Goal: Task Accomplishment & Management: Manage account settings

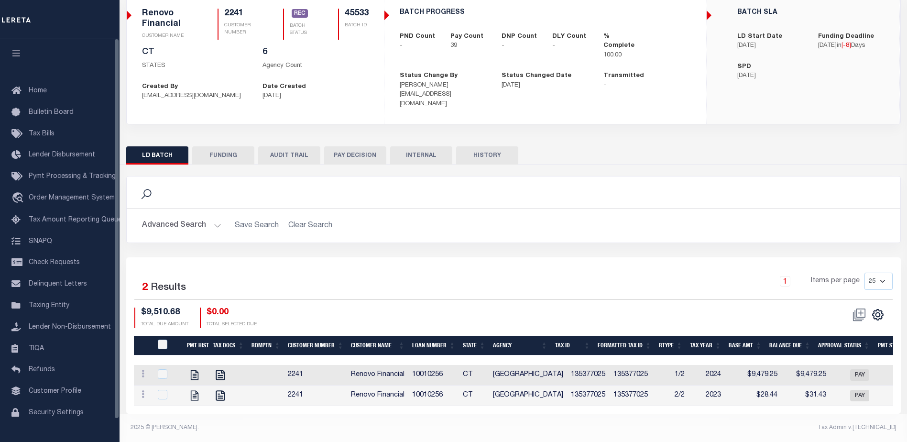
scroll to position [0, 208]
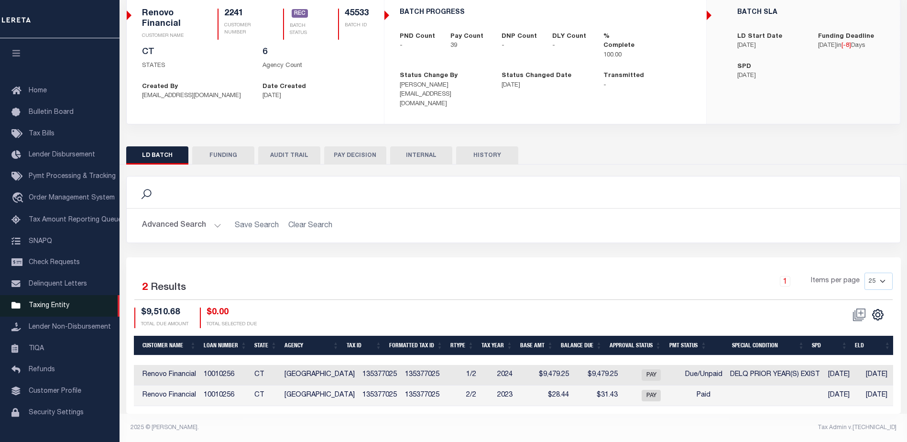
click at [55, 309] on span "Taxing Entity" at bounding box center [49, 305] width 41 height 7
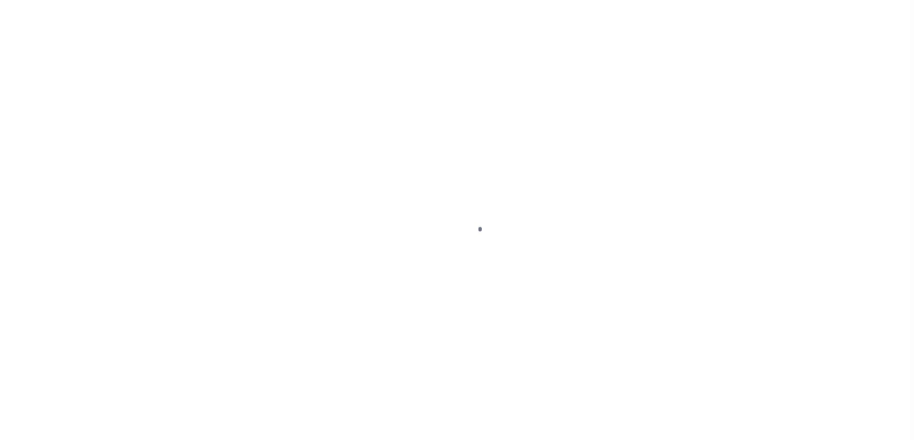
scroll to position [24, 0]
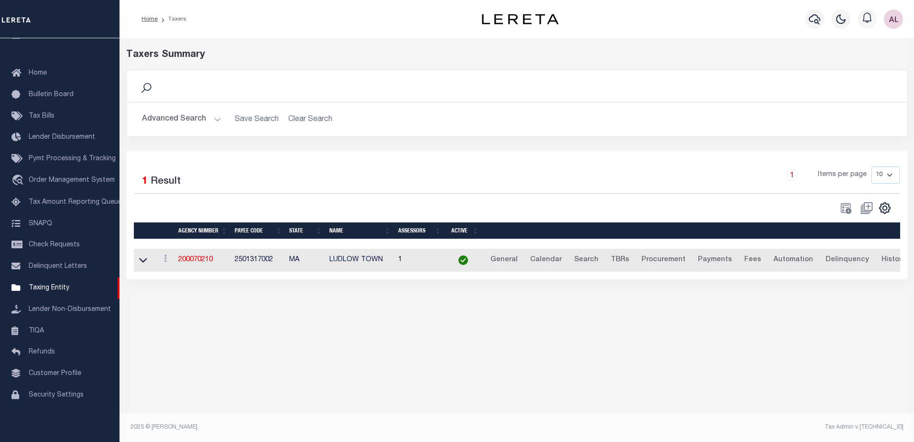
click at [215, 117] on button "Advanced Search" at bounding box center [181, 119] width 79 height 19
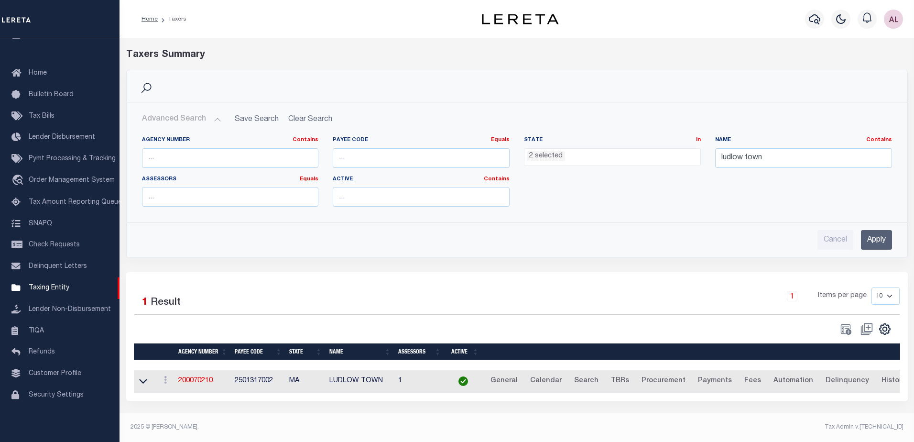
click at [543, 156] on li "2 selected" at bounding box center [546, 156] width 38 height 11
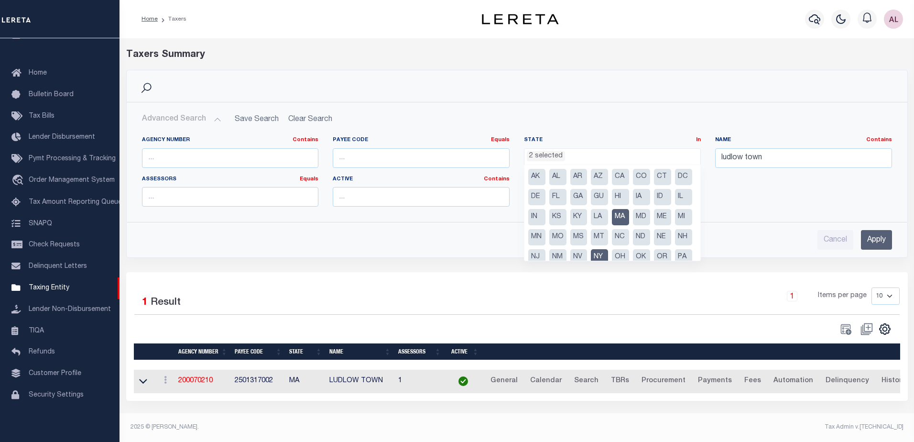
click at [629, 216] on li "MA" at bounding box center [620, 217] width 17 height 16
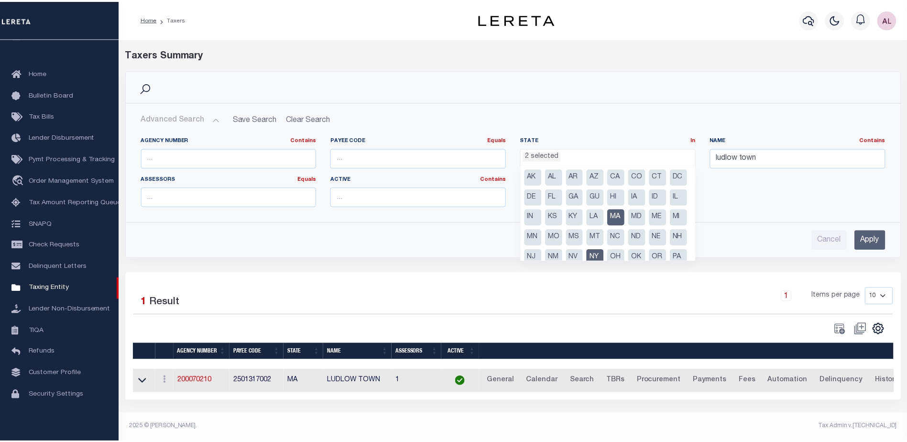
scroll to position [301, 0]
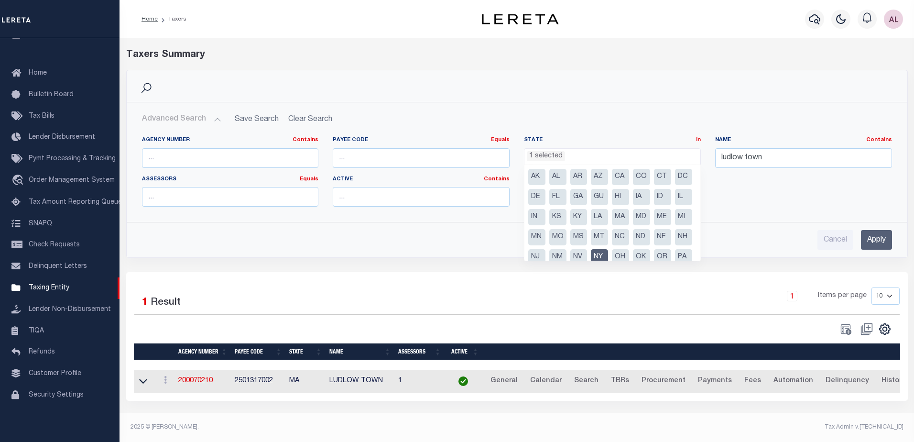
click at [663, 177] on li "CT" at bounding box center [662, 177] width 17 height 16
select select "CT"
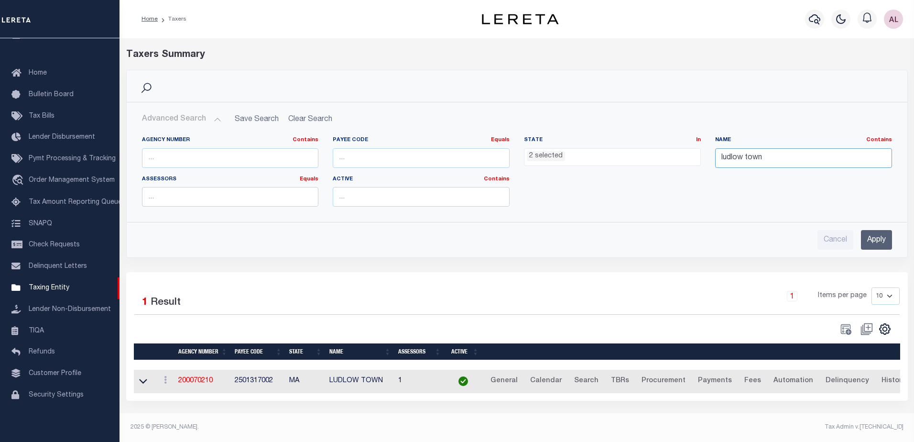
drag, startPoint x: 769, startPoint y: 159, endPoint x: 611, endPoint y: 165, distance: 158.3
click at [611, 165] on div "Agency Number Contains Contains Is Payee Code Equals Equals Is Not Equal To Is …" at bounding box center [517, 175] width 764 height 78
type input "hartford"
click at [879, 244] on input "Apply" at bounding box center [876, 240] width 31 height 20
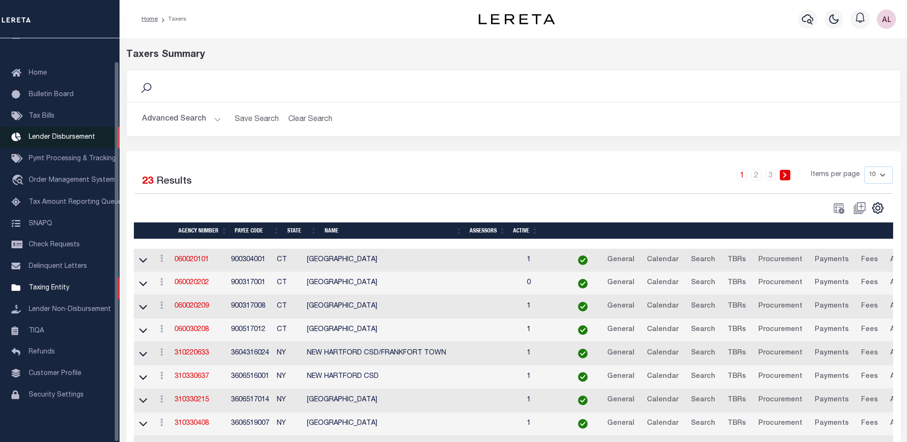
click at [54, 134] on span "Lender Disbursement" at bounding box center [62, 137] width 66 height 7
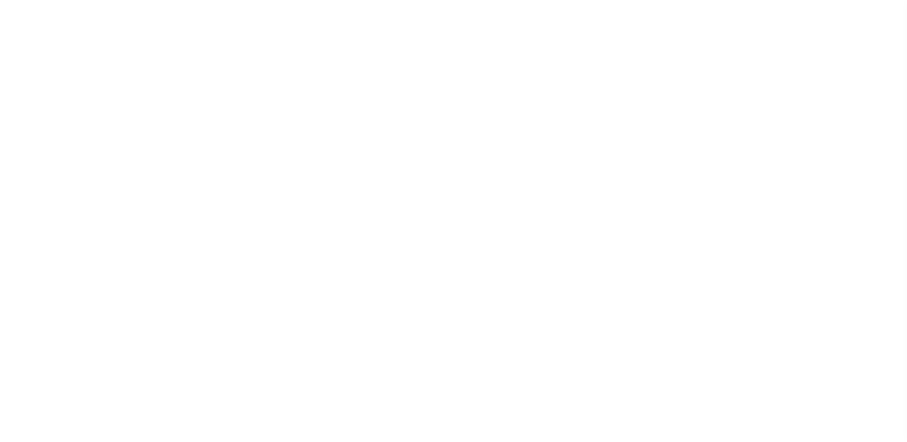
scroll to position [17, 0]
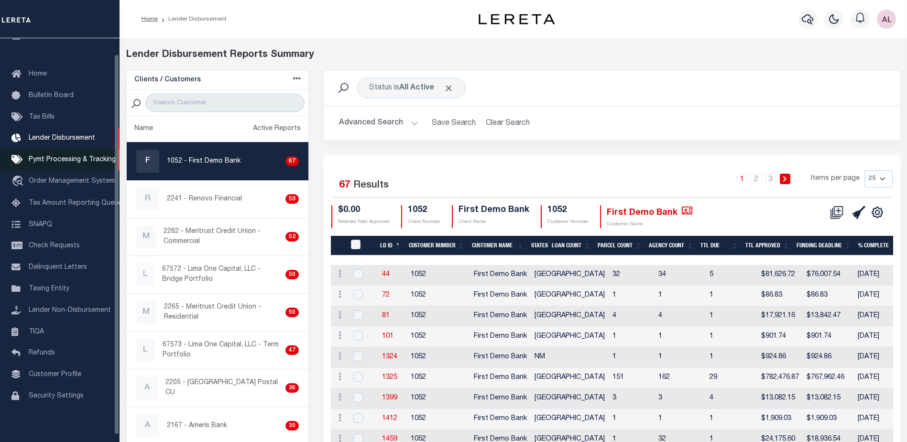
click at [52, 161] on span "Pymt Processing & Tracking" at bounding box center [72, 159] width 87 height 7
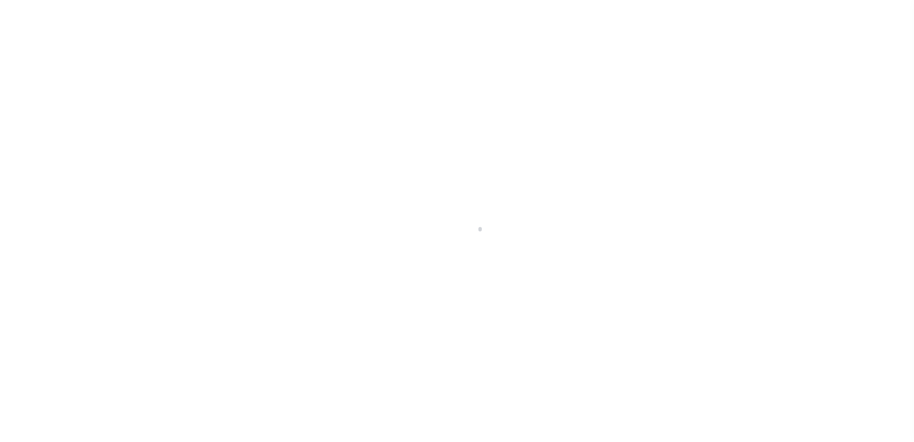
select select "1000"
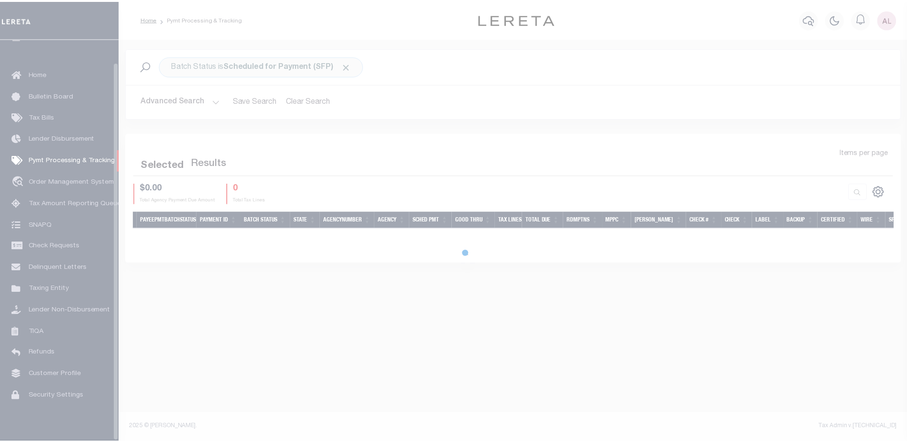
scroll to position [24, 0]
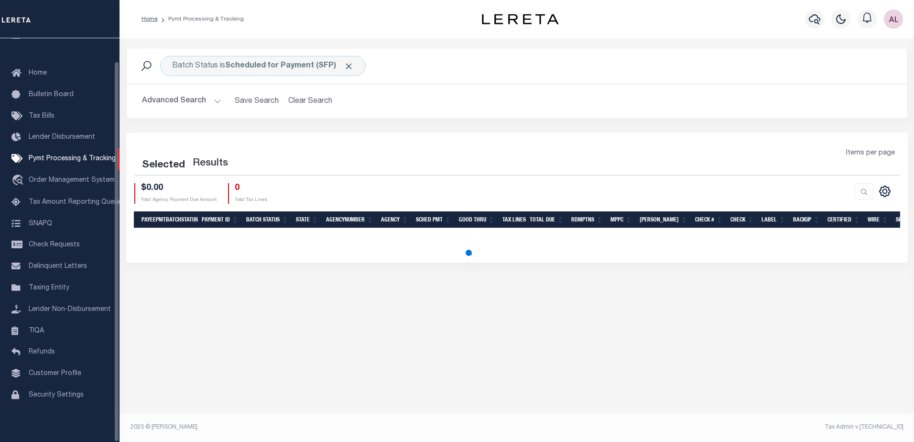
select select "1000"
select select
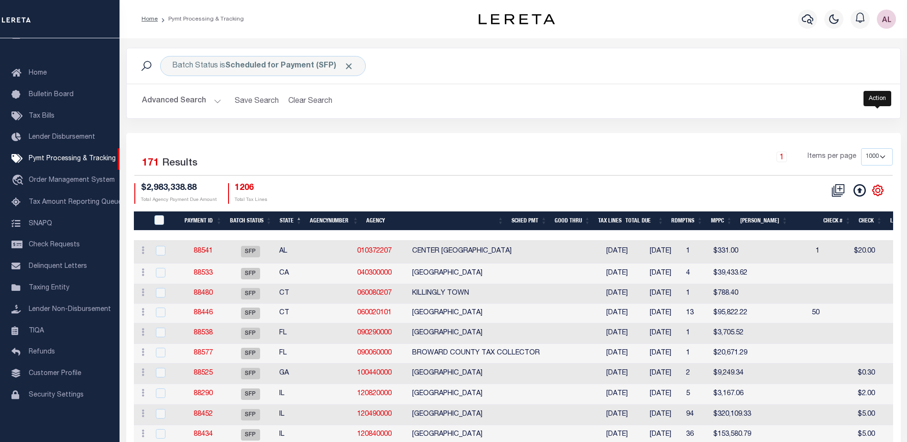
click at [879, 190] on icon "" at bounding box center [877, 190] width 4 height 4
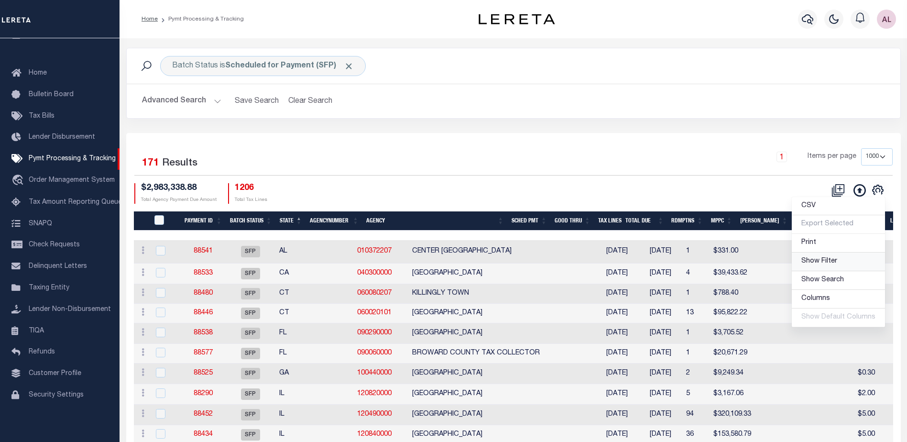
drag, startPoint x: 818, startPoint y: 264, endPoint x: 746, endPoint y: 238, distance: 76.8
click at [818, 264] on span "Show Filter" at bounding box center [819, 261] width 36 height 7
select select
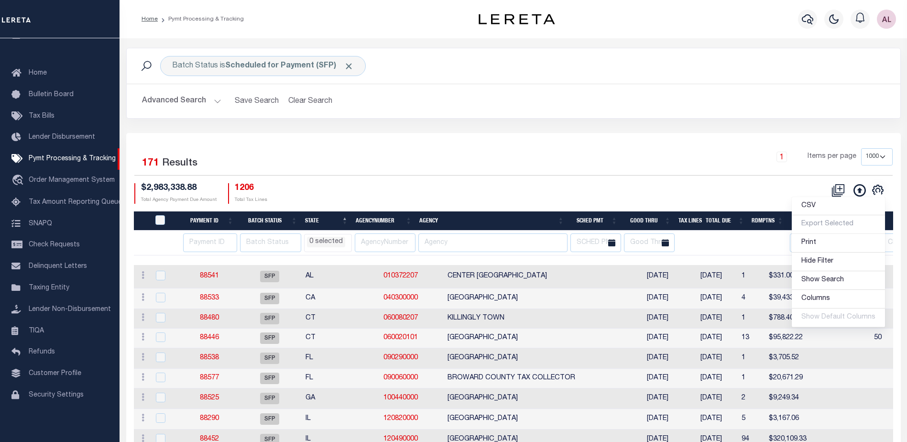
click at [748, 245] on th at bounding box center [725, 242] width 46 height 25
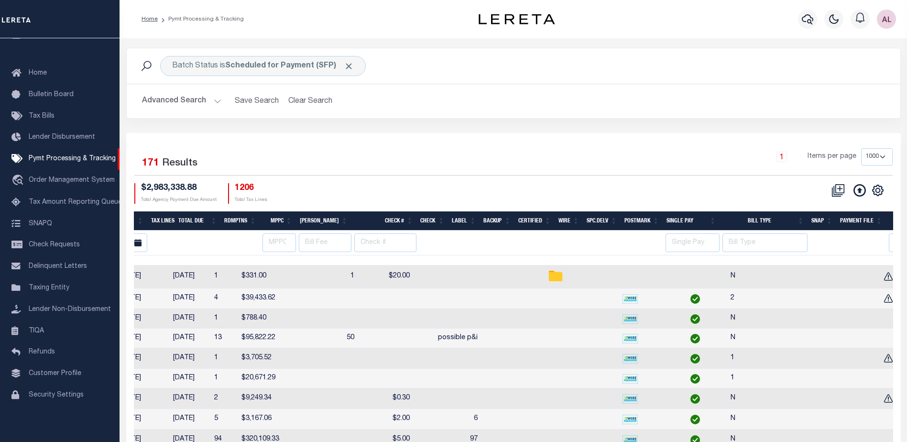
scroll to position [0, 0]
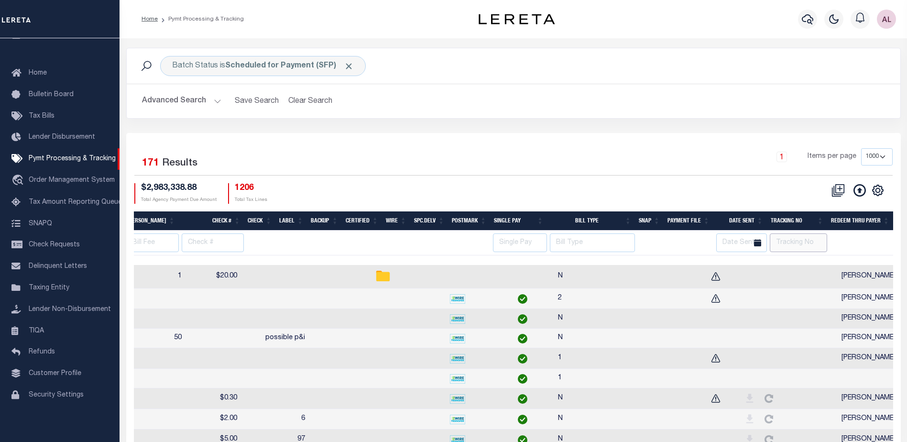
click at [792, 242] on input "text" at bounding box center [798, 242] width 57 height 19
type input "audria"
select select
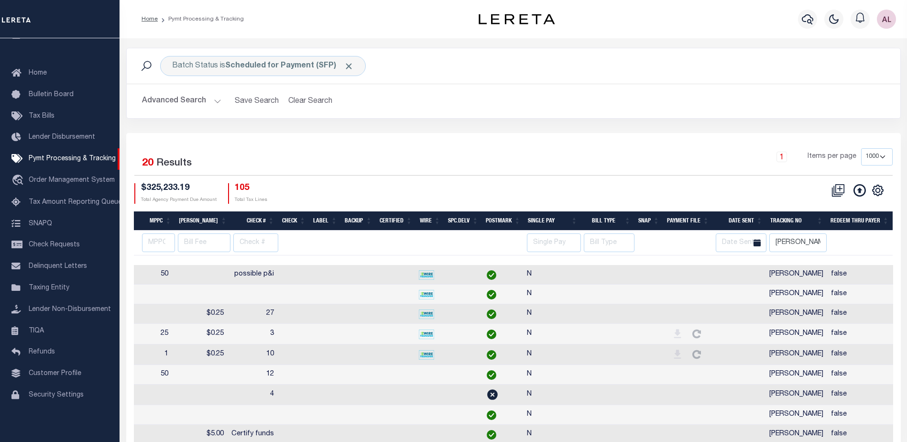
scroll to position [0, 635]
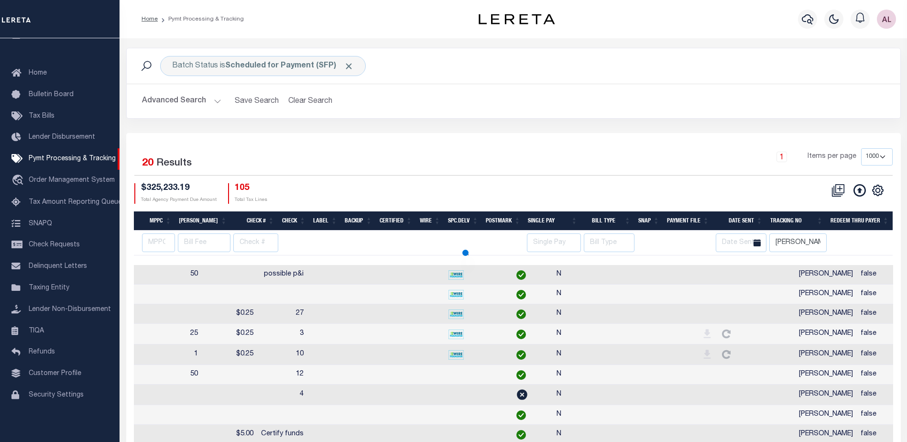
select select
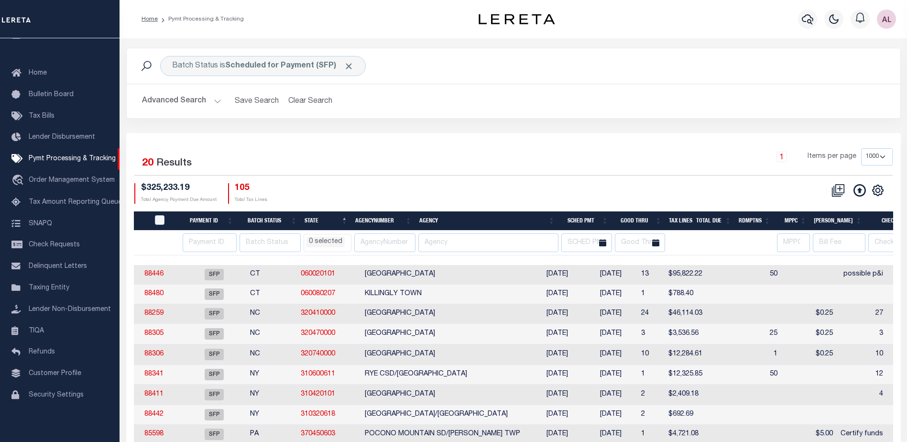
scroll to position [0, 0]
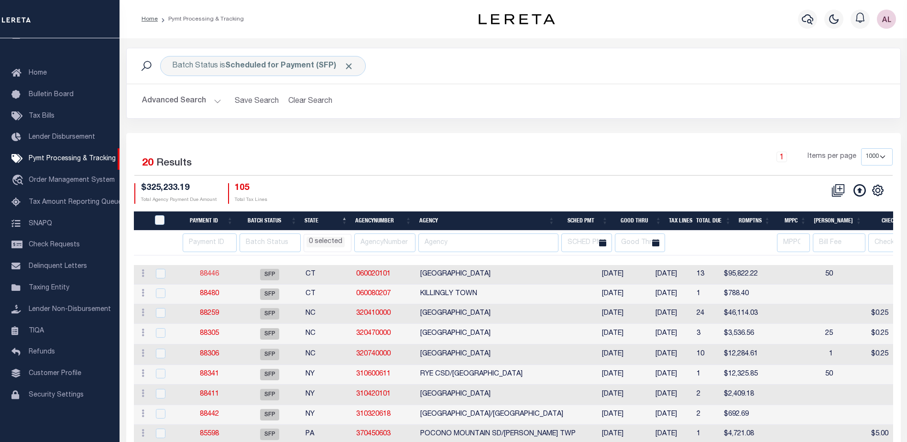
click at [210, 272] on link "88446" at bounding box center [209, 274] width 19 height 7
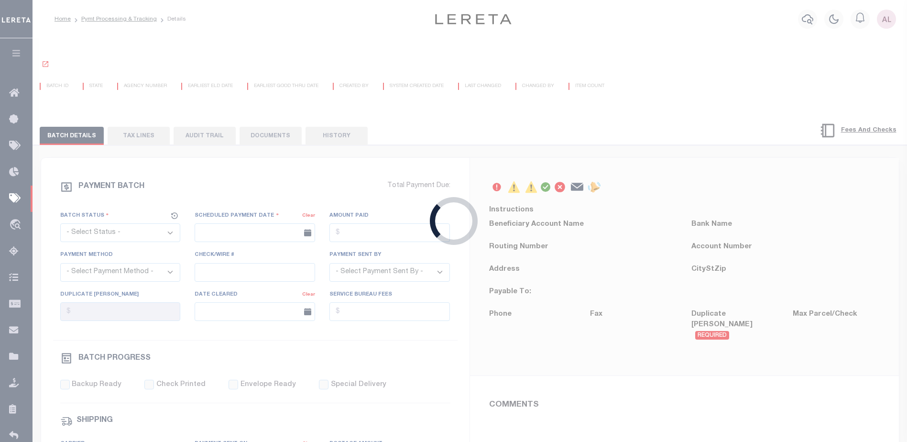
select select "SFP"
type input "07/15/2025"
type input "possible p&i"
type input "[PERSON_NAME]"
type input "N"
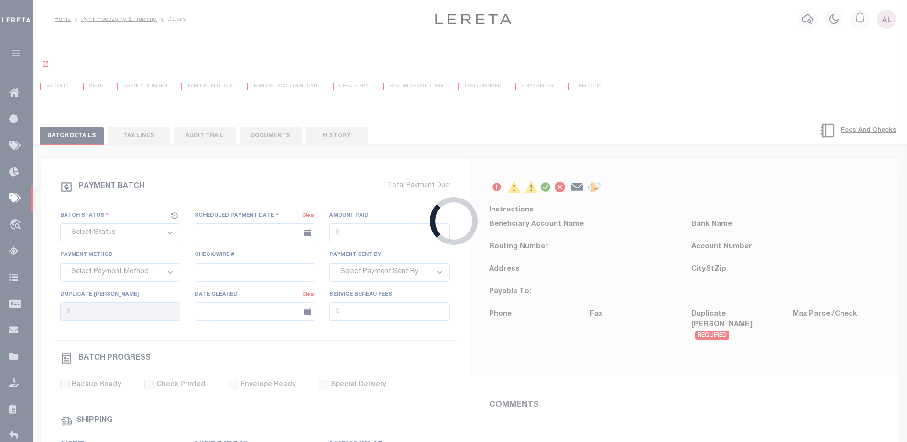
radio input "true"
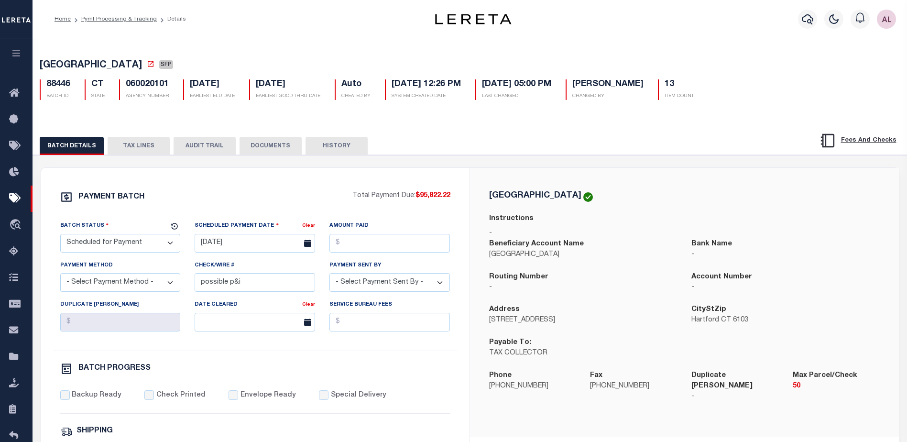
click at [121, 241] on select "- Select Status - Scheduled for Payment Ready For Payment Payment Sent Cleared …" at bounding box center [120, 243] width 120 height 19
select select "RFP"
click at [60, 236] on select "- Select Status - Scheduled for Payment Ready For Payment Payment Sent Cleared …" at bounding box center [120, 243] width 120 height 19
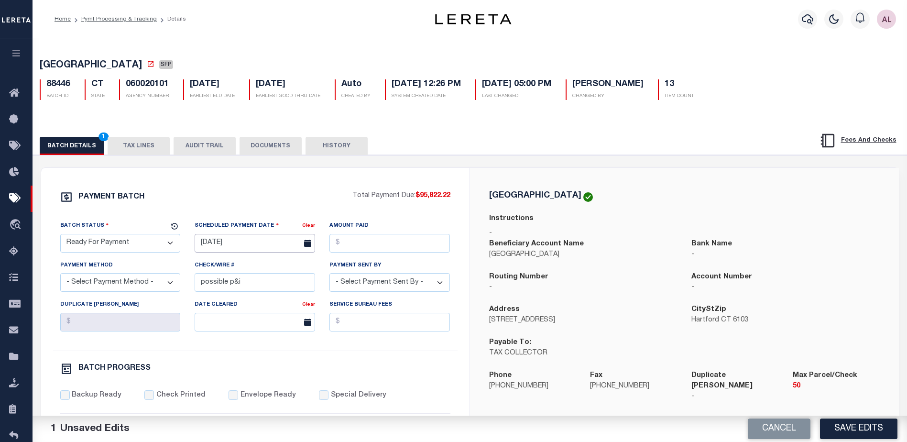
click at [285, 244] on input "07/15/2025" at bounding box center [255, 243] width 120 height 19
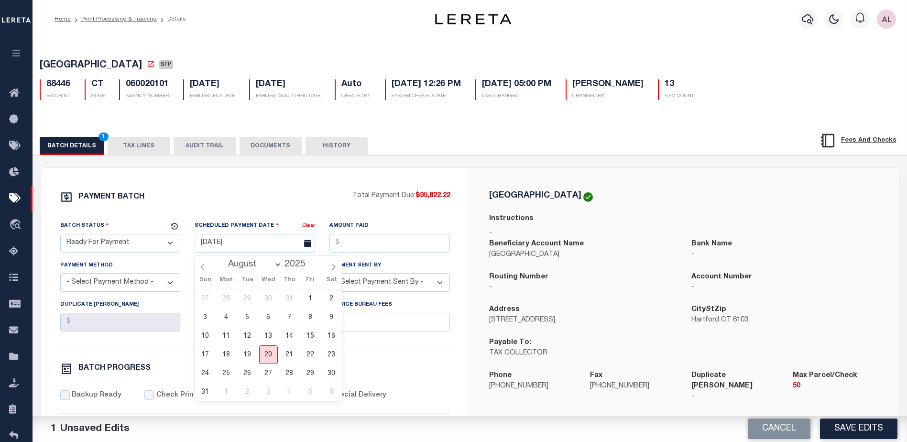
click at [265, 355] on span "20" at bounding box center [268, 354] width 19 height 19
type input "[DATE]"
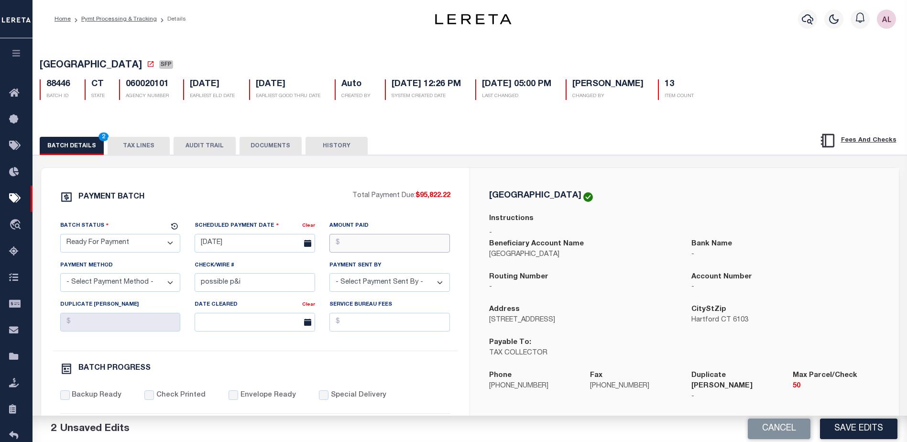
click at [358, 252] on input "Amount Paid" at bounding box center [389, 243] width 120 height 19
type input "$95,822.22"
click at [127, 286] on select "- Select Payment Method - ACH Certified Check Check Direct Deposit Wire Transfer" at bounding box center [120, 282] width 120 height 19
select select "CHK"
click at [60, 276] on select "- Select Payment Method - ACH Certified Check Check Direct Deposit Wire Transfer" at bounding box center [120, 282] width 120 height 19
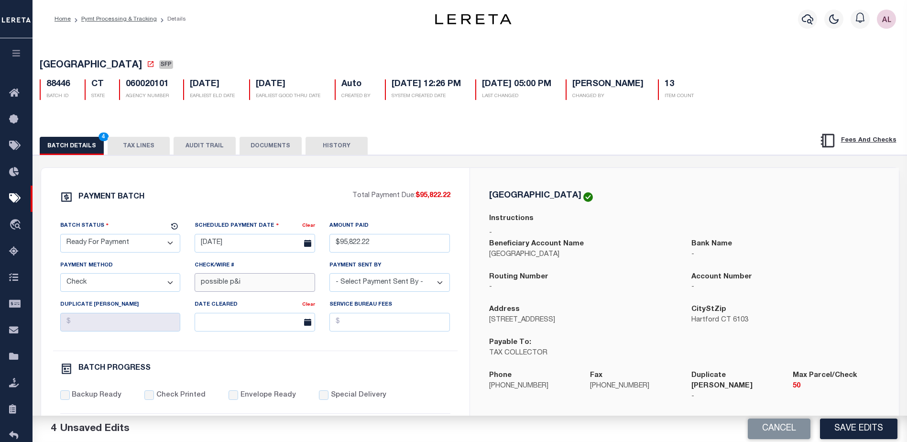
drag, startPoint x: 247, startPoint y: 288, endPoint x: 189, endPoint y: 292, distance: 57.5
click at [189, 292] on div "Check/Wire # possible p&i" at bounding box center [254, 279] width 135 height 39
click at [345, 287] on select "- Select Payment Sent By - Aakash Patel Abdul Muzain Adams, Pamela S Adhikary R…" at bounding box center [389, 282] width 120 height 19
select select "[PERSON_NAME]"
click at [62, 398] on input "Backup Ready" at bounding box center [65, 395] width 10 height 10
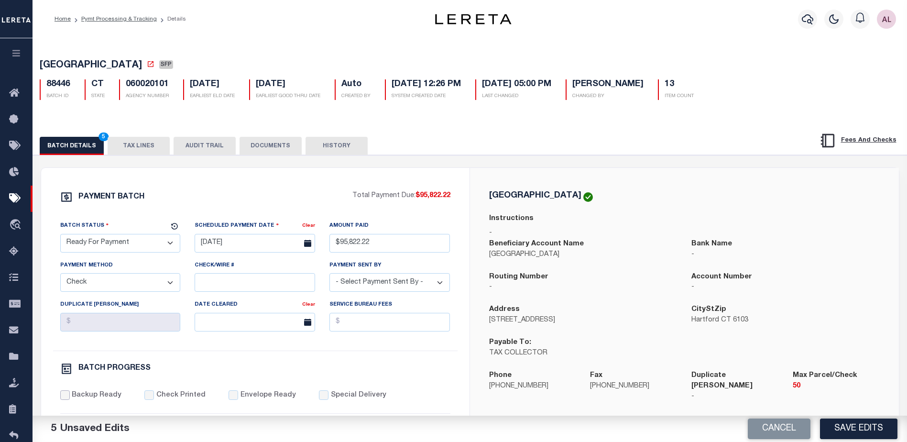
checkbox input "true"
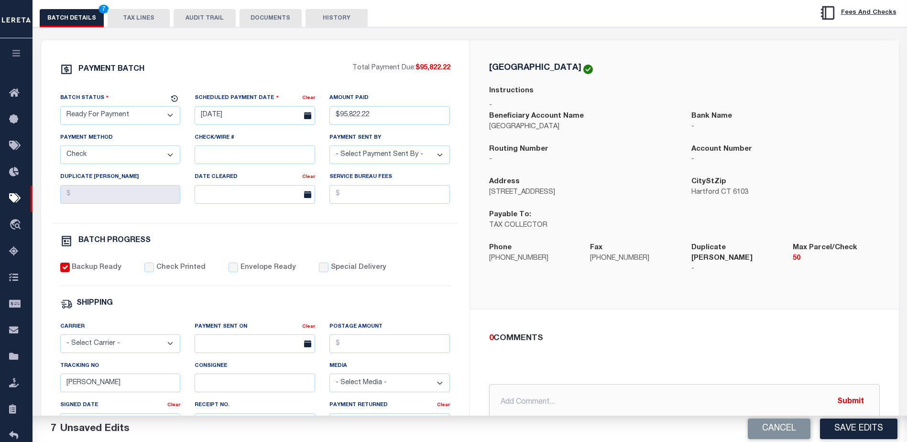
scroll to position [143, 0]
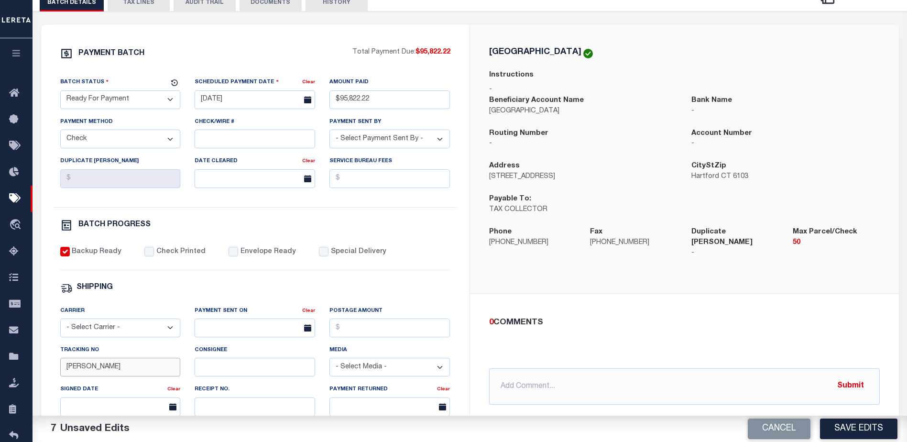
drag, startPoint x: 105, startPoint y: 372, endPoint x: 47, endPoint y: 376, distance: 58.4
click at [47, 376] on div "PAYMENT BATCH Total Payment Due: $95,822.22 Batch Status" at bounding box center [255, 303] width 428 height 559
click at [510, 380] on input "text" at bounding box center [684, 386] width 391 height 36
drag, startPoint x: 586, startPoint y: 377, endPoint x: 488, endPoint y: 378, distance: 98.5
click at [488, 378] on div "0 COMMENTS P&I requested $2,983.78 @Aakash Patel @Abdul Muzain @Adams, Pamela S…" at bounding box center [684, 360] width 406 height 88
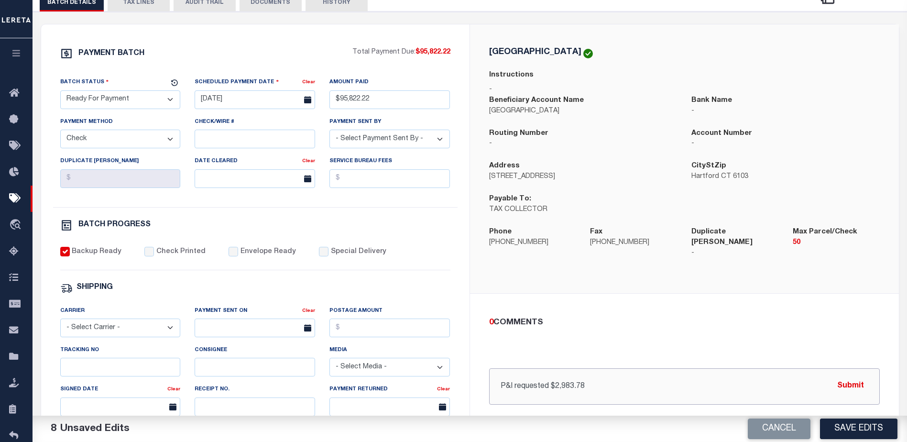
type input "P&I requested $2,983.78"
click at [239, 141] on input "Check/Wire #" at bounding box center [255, 139] width 120 height 19
paste input "P&I requested $2,983.78"
type input "P&I requested $2,983.78"
click at [848, 379] on button "Submit" at bounding box center [850, 386] width 39 height 20
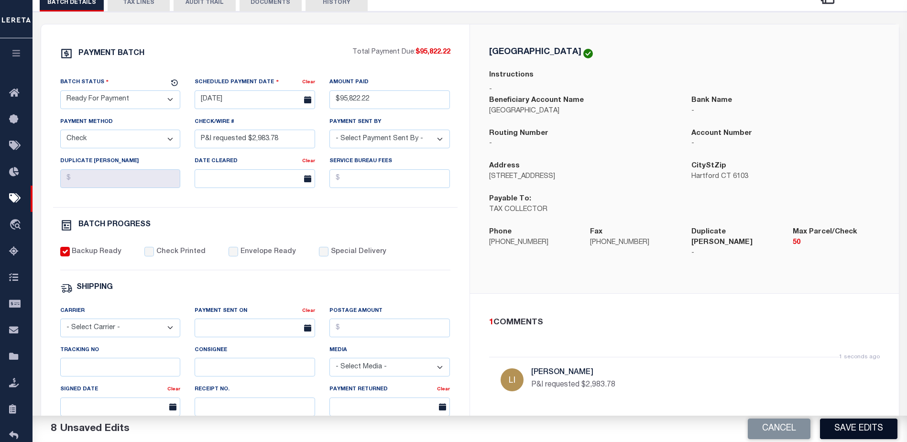
click at [865, 427] on button "Save Edits" at bounding box center [858, 428] width 77 height 21
select select
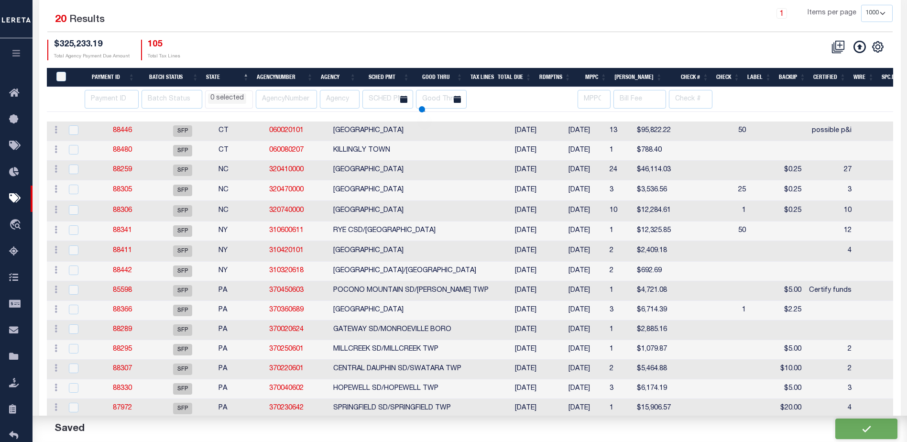
scroll to position [53, 0]
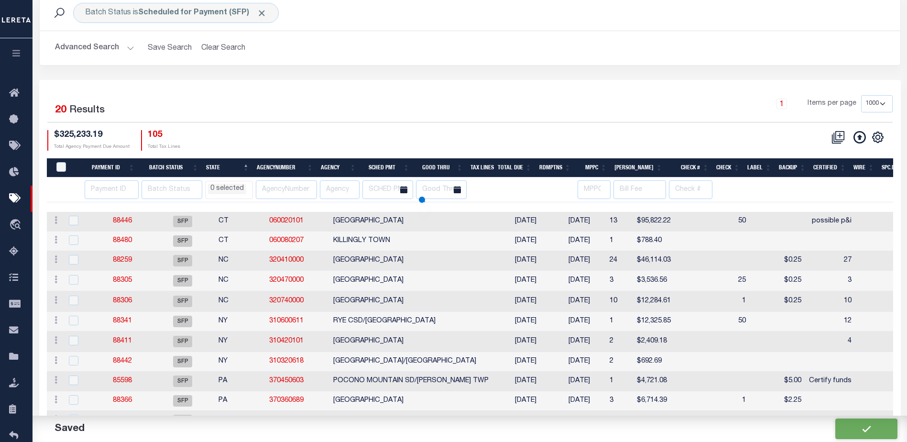
select select
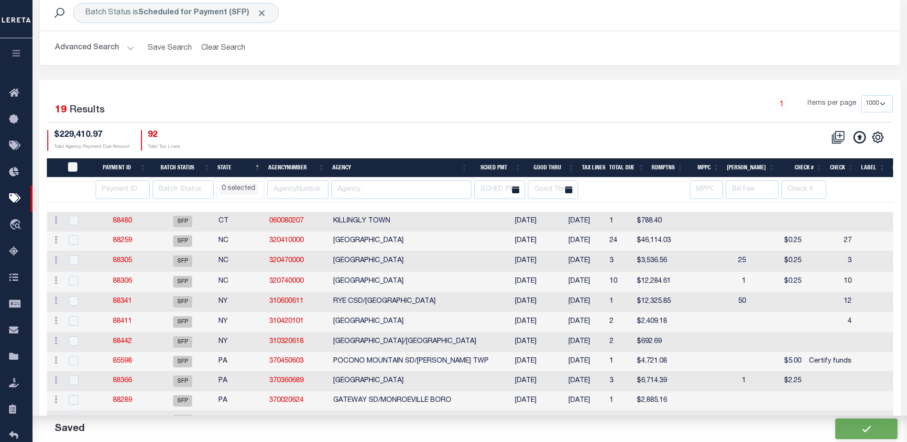
scroll to position [0, 0]
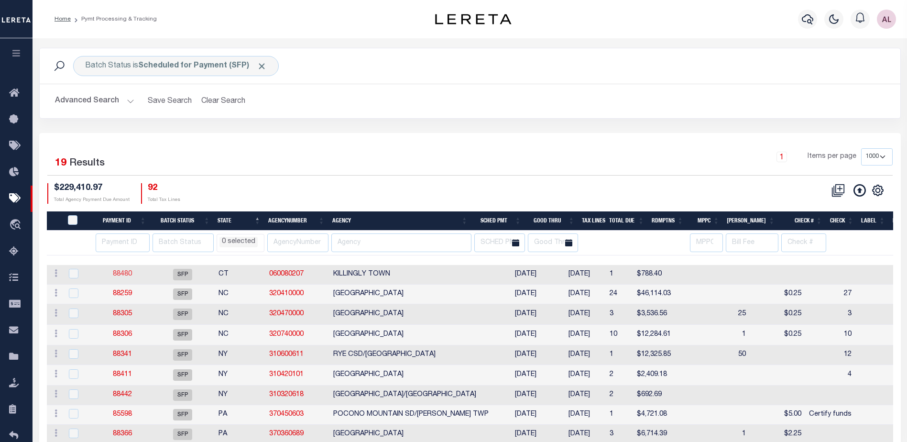
click at [125, 275] on link "88480" at bounding box center [122, 274] width 19 height 7
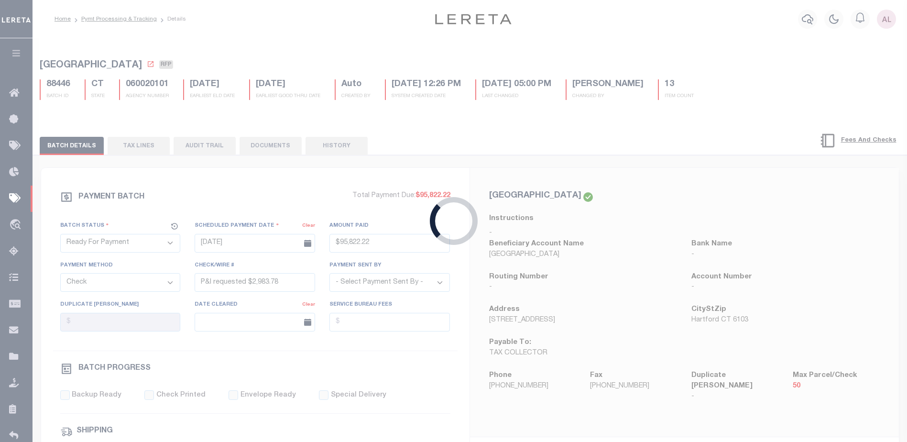
select select "SFP"
type input "[DATE]"
select select
checkbox input "false"
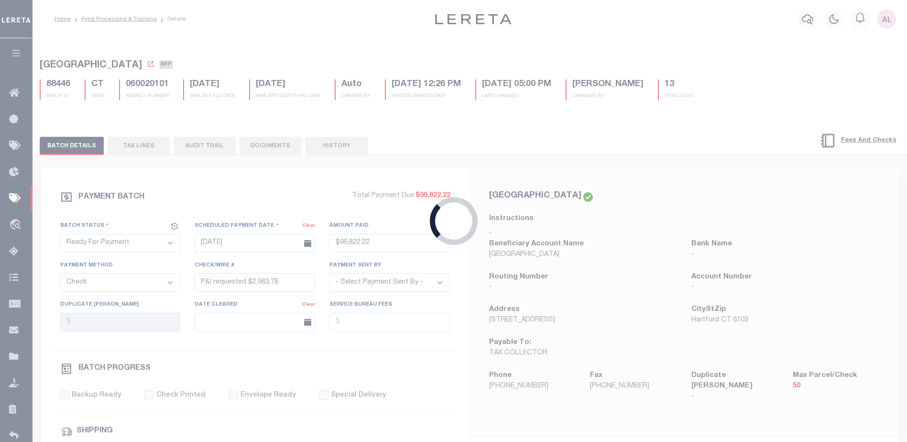
type input "[PERSON_NAME]"
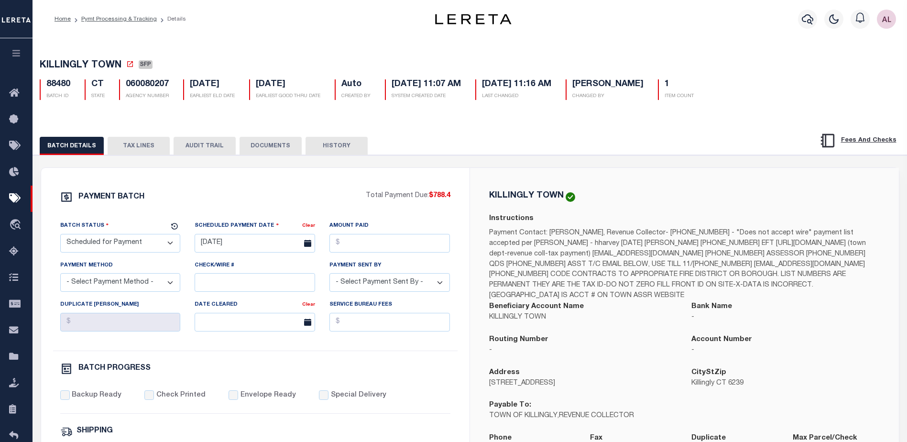
click at [148, 148] on button "TAX LINES" at bounding box center [139, 146] width 62 height 18
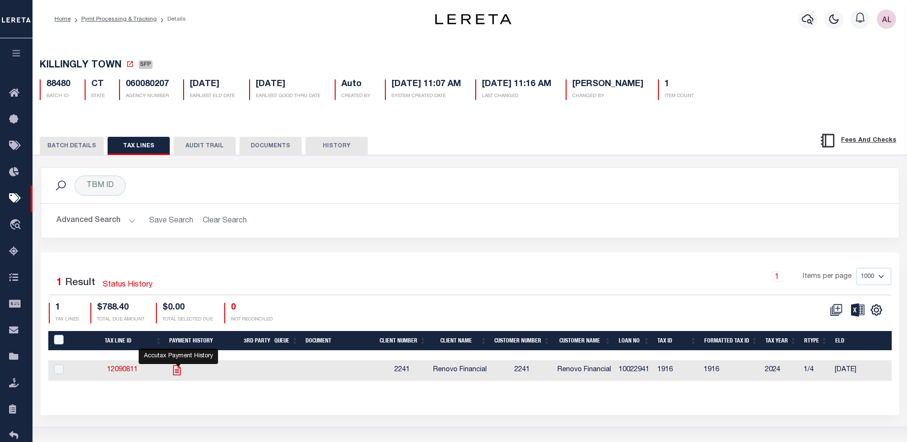
click at [179, 371] on icon "" at bounding box center [177, 370] width 8 height 10
checkbox input "true"
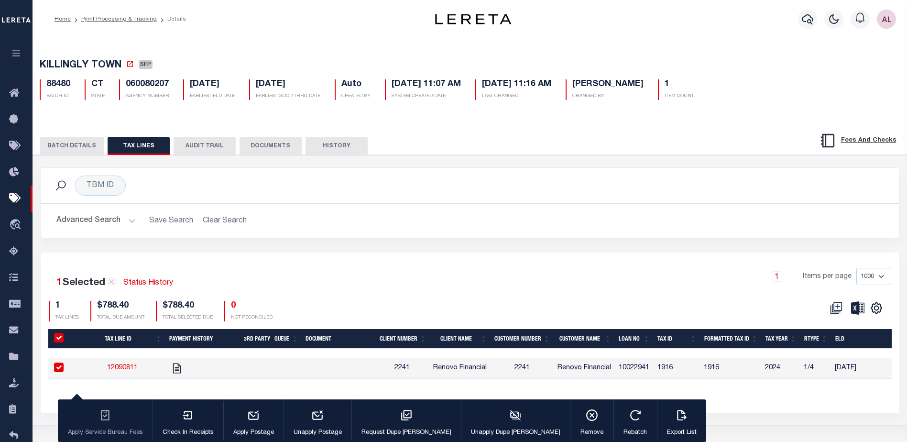
select select
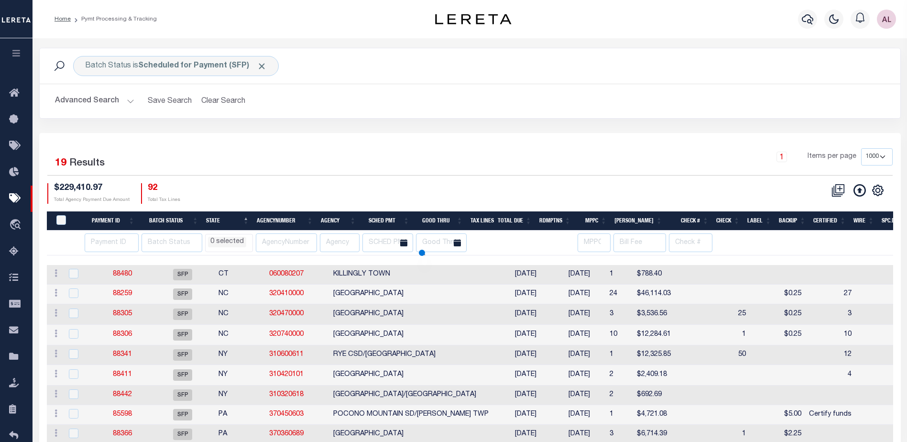
select select
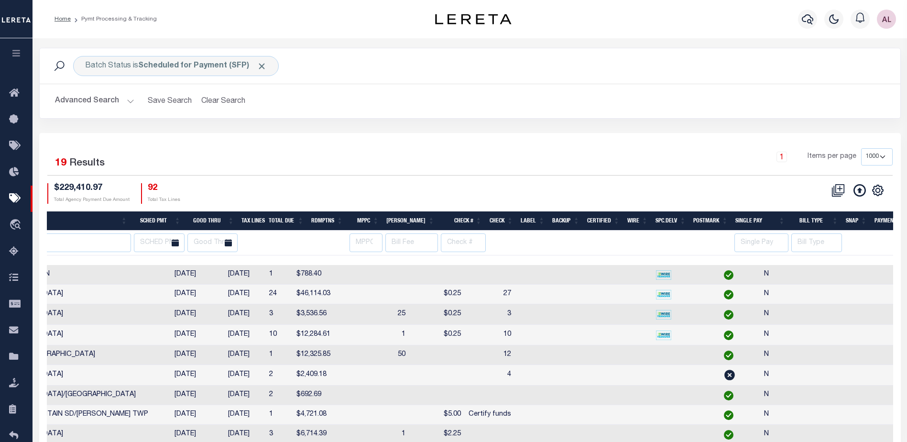
scroll to position [0, 501]
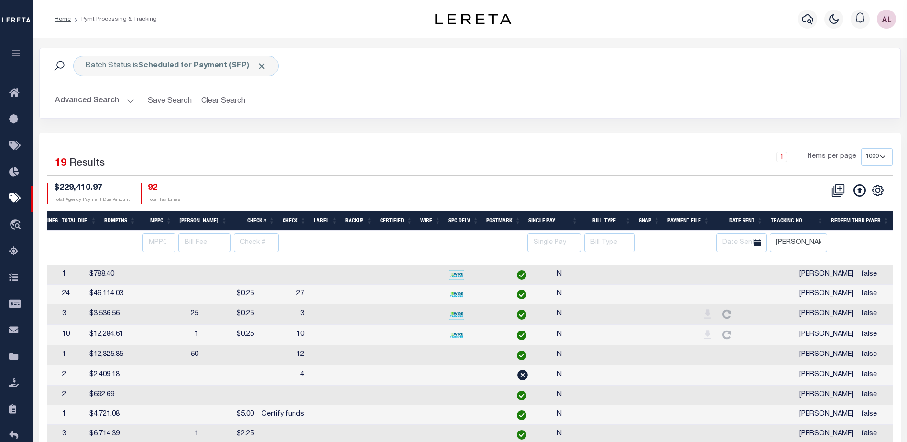
click at [663, 286] on td at bounding box center [677, 294] width 29 height 20
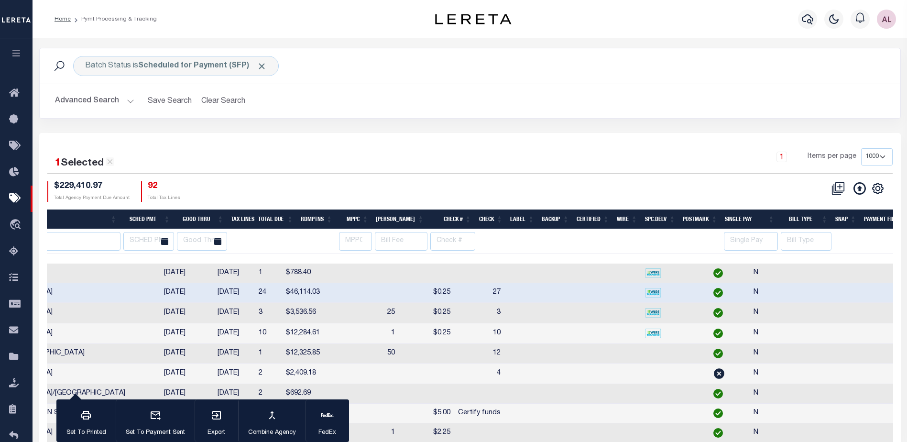
scroll to position [0, 197]
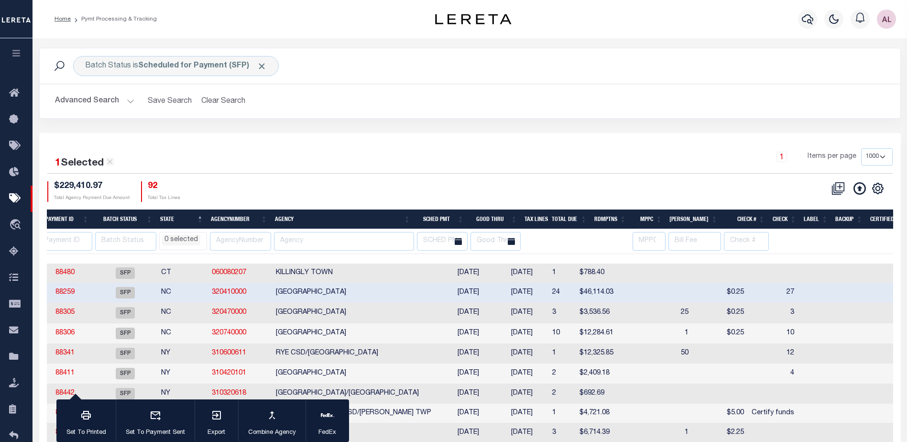
drag, startPoint x: 100, startPoint y: 254, endPoint x: 34, endPoint y: 257, distance: 65.5
click at [34, 257] on div "1 Selected 19 Results 1 Items per page 100 200 500 1000 $229,410.97 92" at bounding box center [470, 389] width 876 height 513
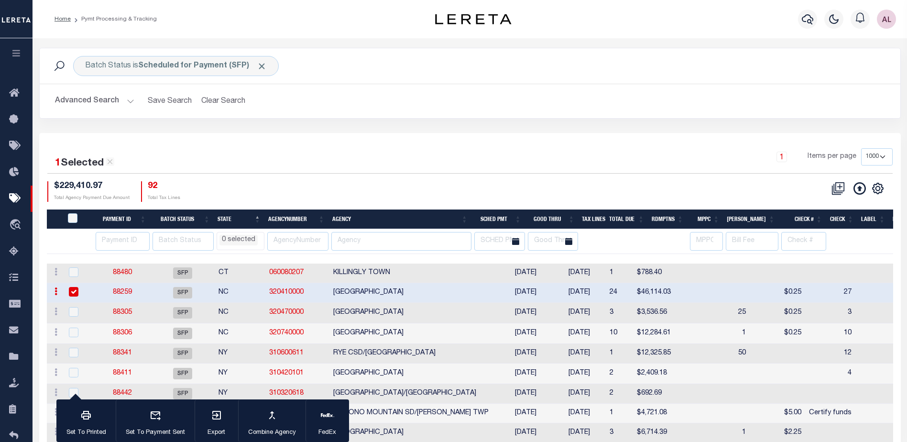
click at [76, 292] on input "checkbox" at bounding box center [74, 292] width 10 height 10
checkbox input "false"
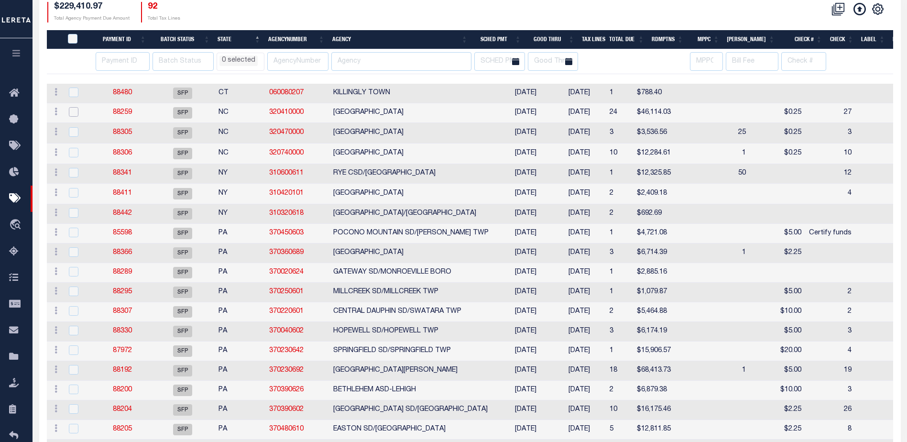
select select
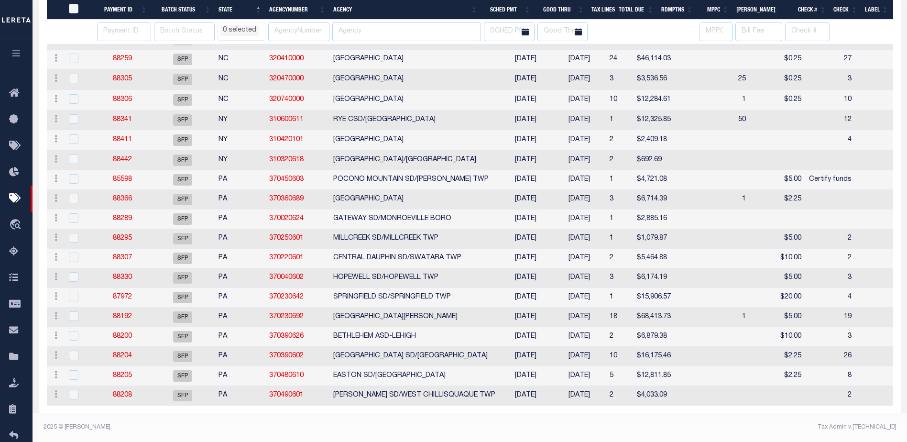
select select
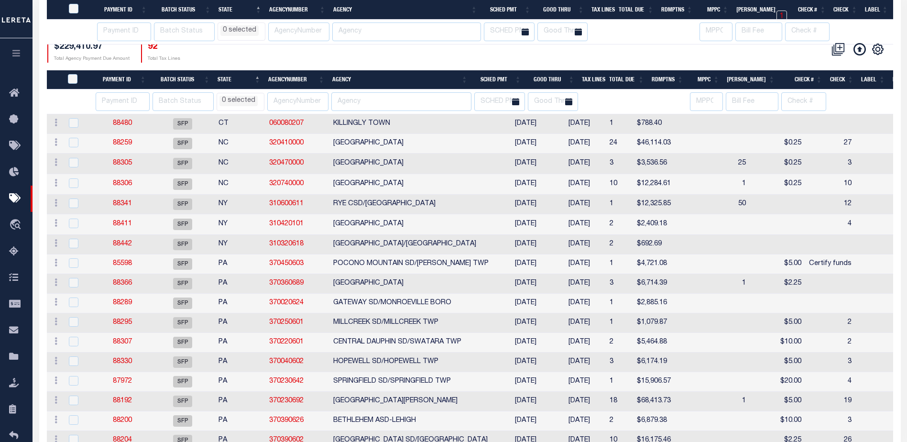
select select
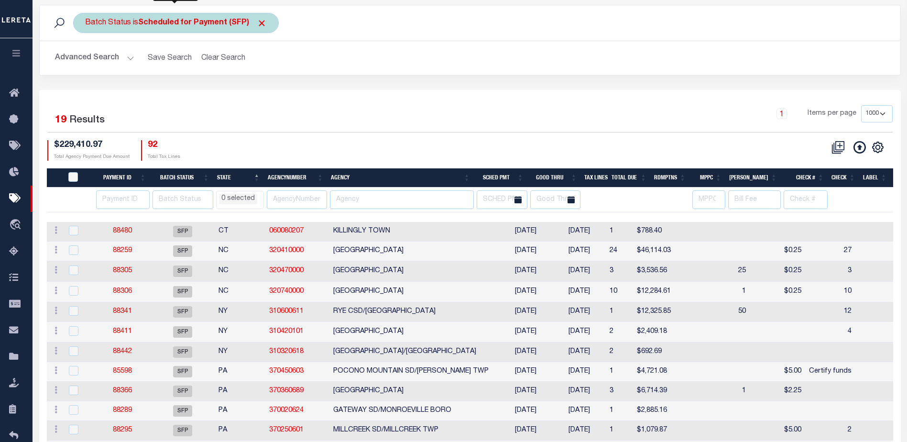
scroll to position [0, 0]
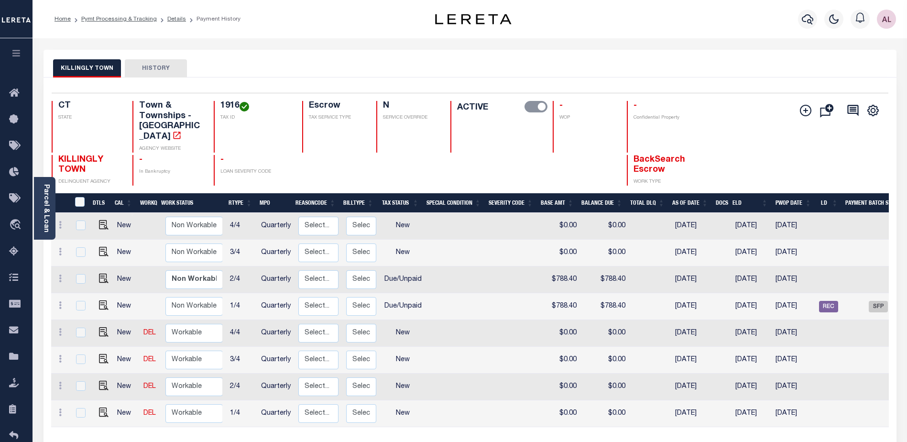
scroll to position [0, 71]
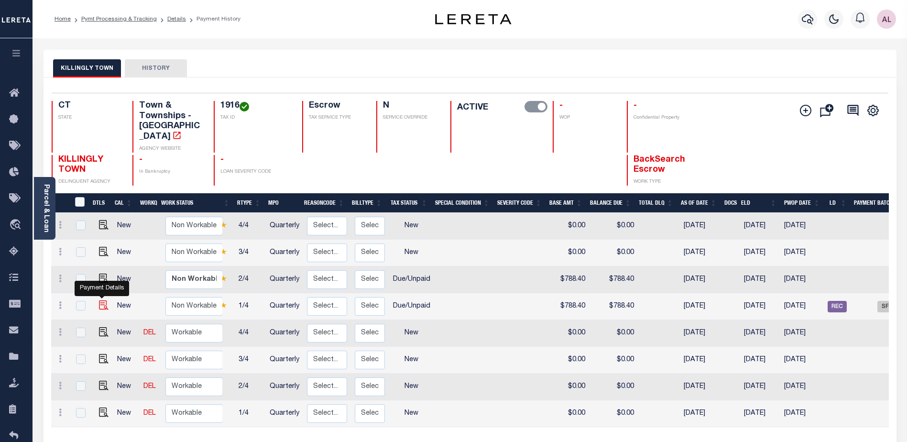
click at [101, 300] on img "" at bounding box center [104, 305] width 10 height 10
checkbox input "true"
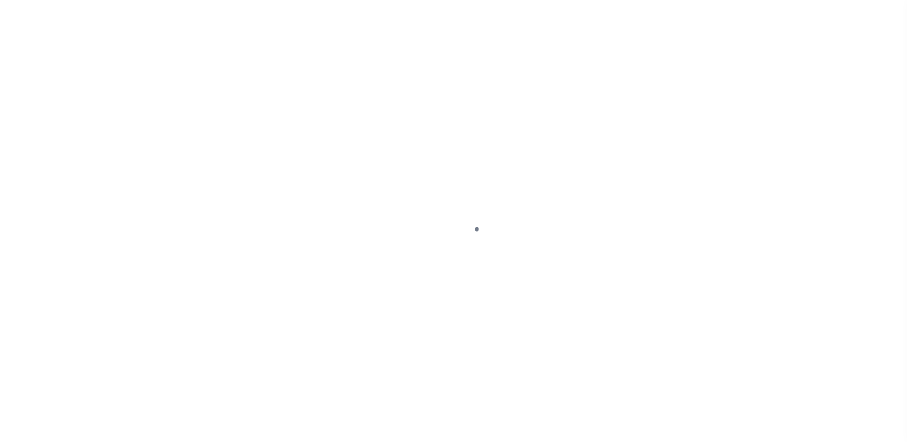
select select "DUE"
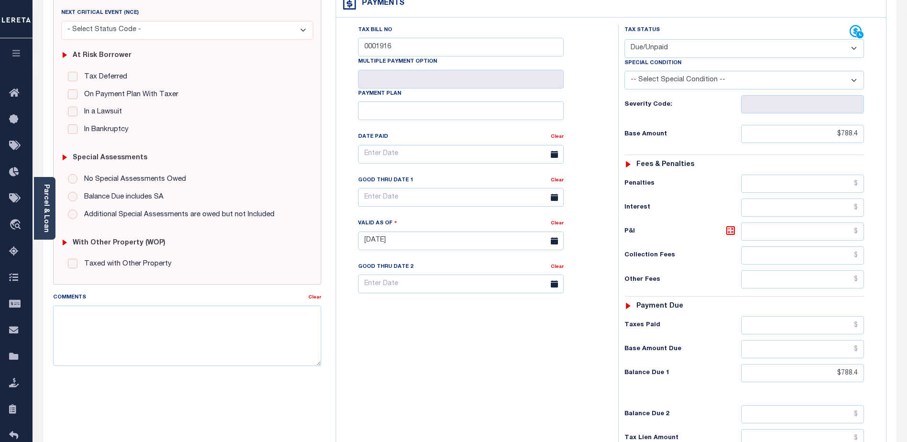
scroll to position [191, 0]
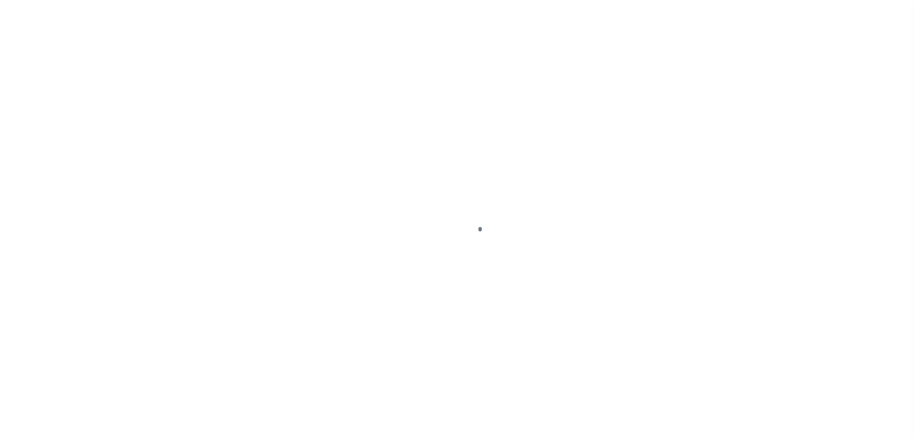
select select "1000"
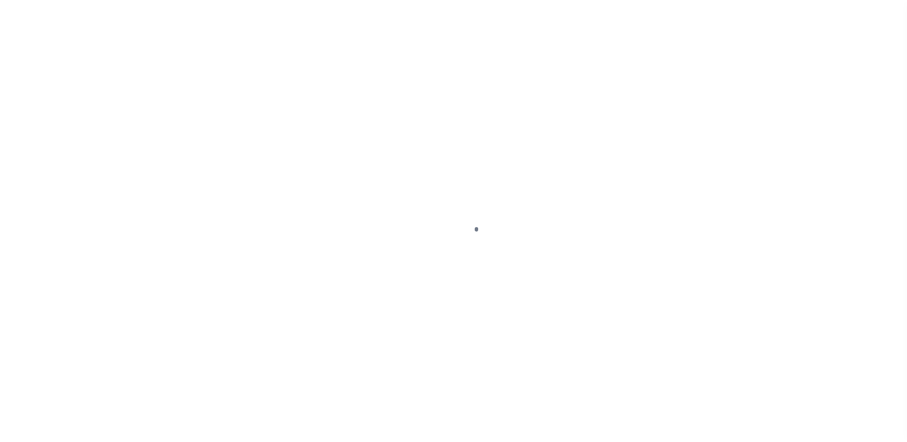
scroll to position [24, 0]
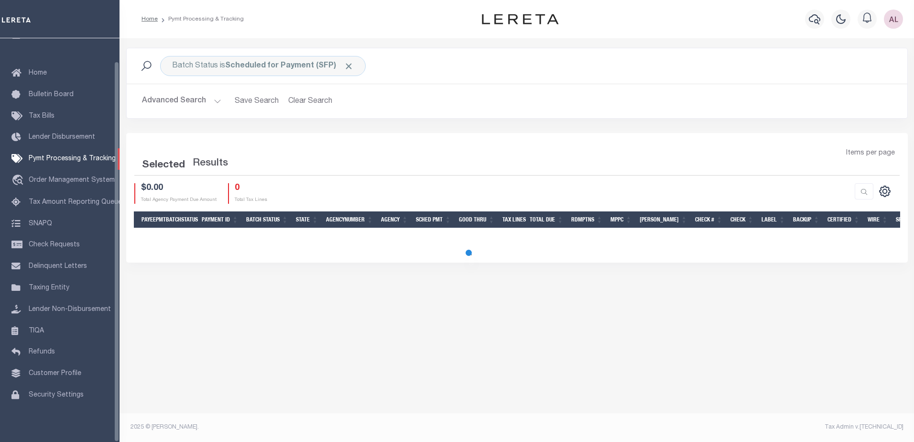
select select "1000"
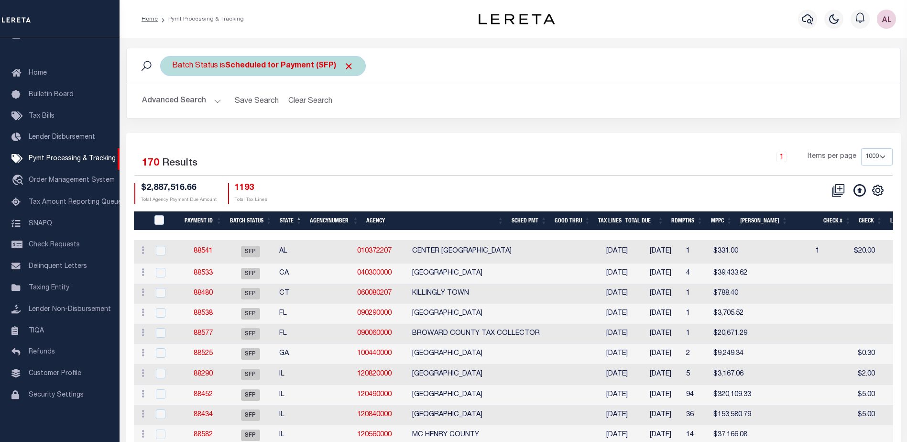
click at [348, 64] on span "Click to Remove" at bounding box center [349, 66] width 10 height 10
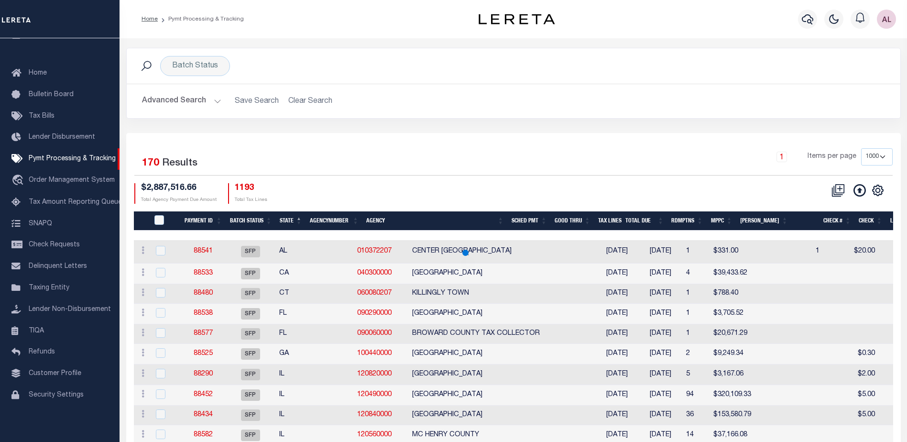
click at [218, 99] on button "Advanced Search" at bounding box center [181, 101] width 79 height 19
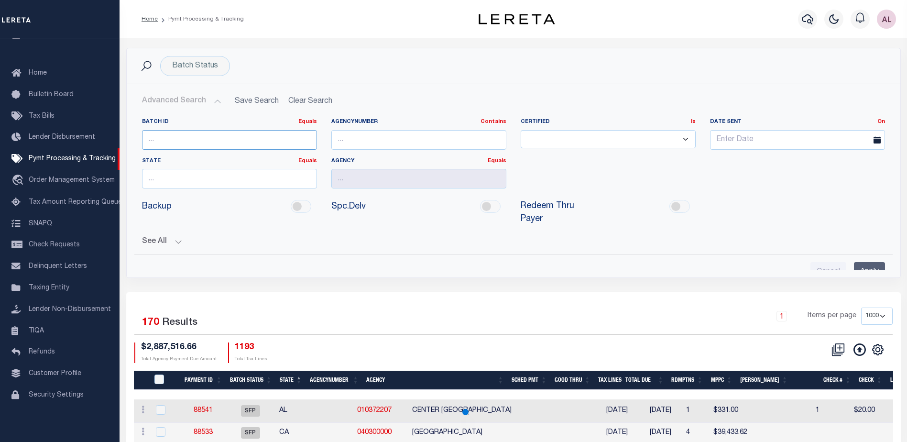
click at [185, 144] on input "number" at bounding box center [229, 140] width 175 height 20
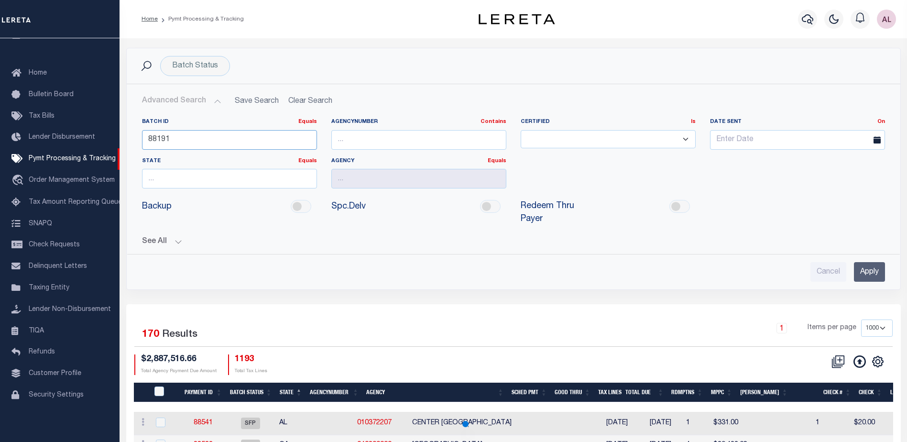
type input "88191"
click at [866, 262] on input "Apply" at bounding box center [869, 272] width 31 height 20
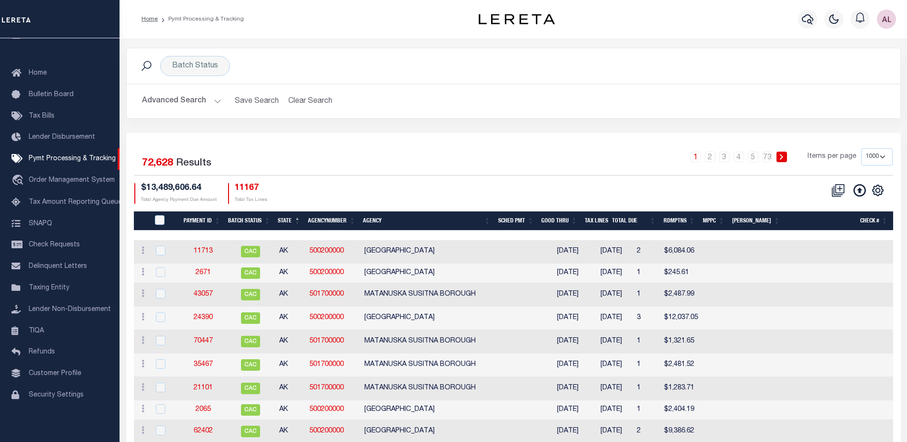
click at [216, 100] on button "Advanced Search" at bounding box center [181, 101] width 79 height 19
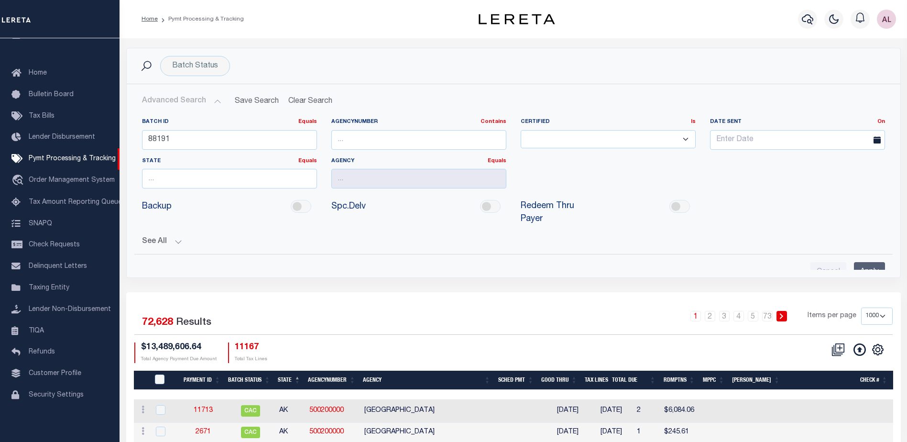
click at [217, 99] on button "Advanced Search" at bounding box center [181, 101] width 79 height 19
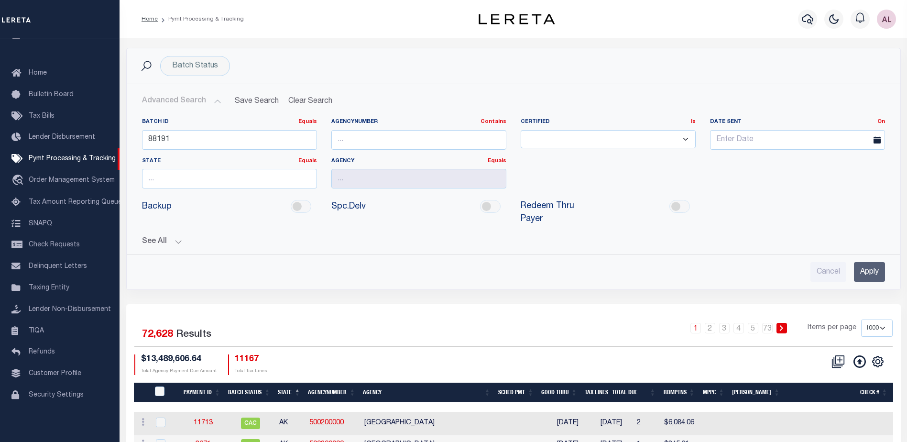
click at [216, 102] on button "Advanced Search" at bounding box center [181, 101] width 79 height 19
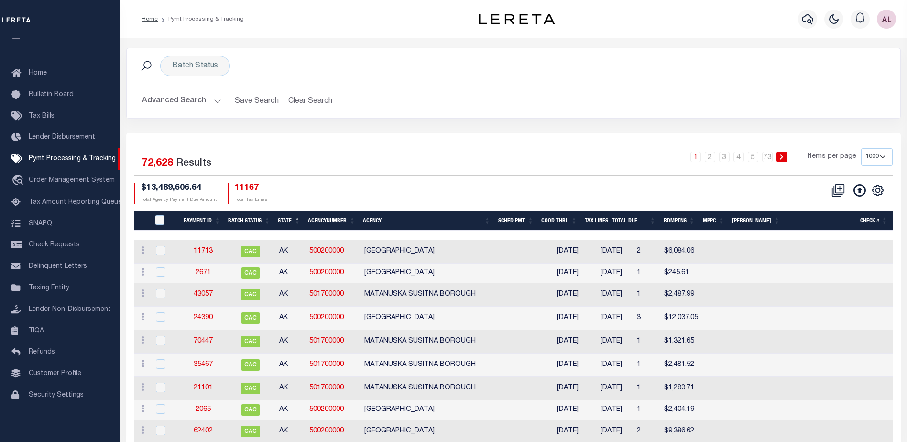
click at [861, 262] on input "Apply" at bounding box center [869, 272] width 31 height 20
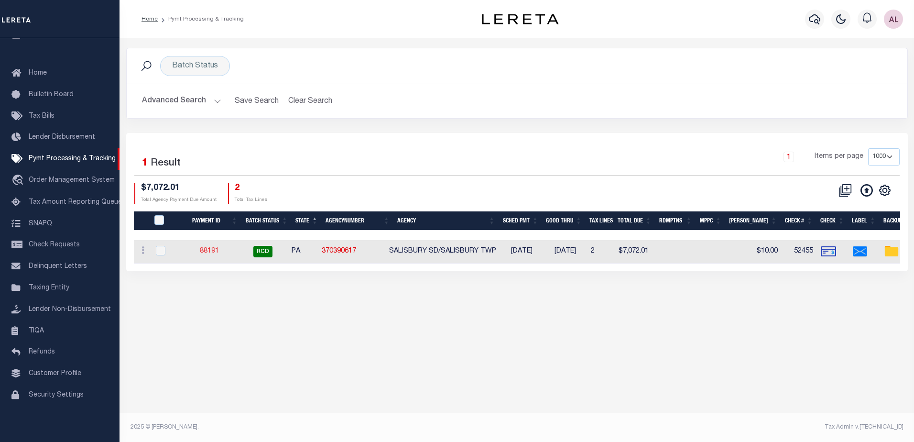
click at [212, 251] on link "88191" at bounding box center [209, 251] width 19 height 7
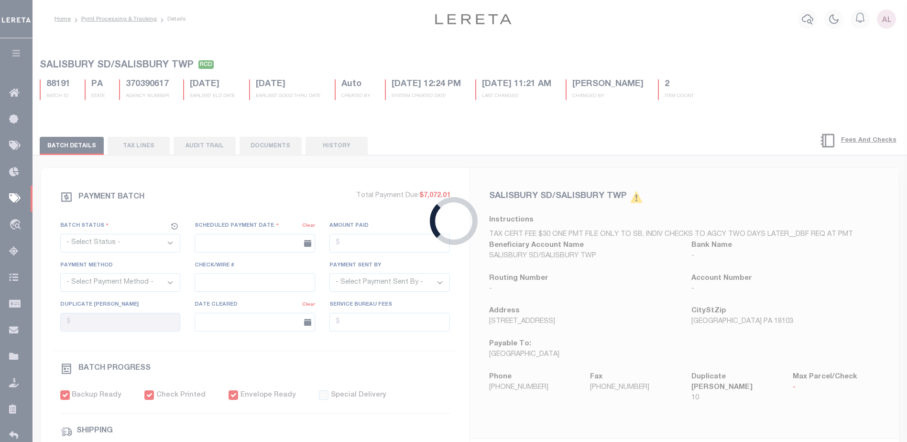
select select "RCD"
type input "[DATE]"
type input "$7,072.01"
select select "CHK"
type input "52455"
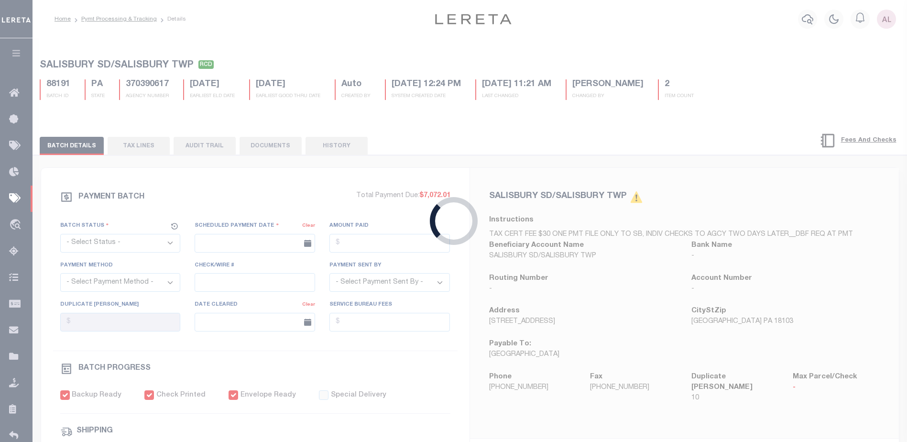
select select "[PERSON_NAME]"
type input "$20"
checkbox input "true"
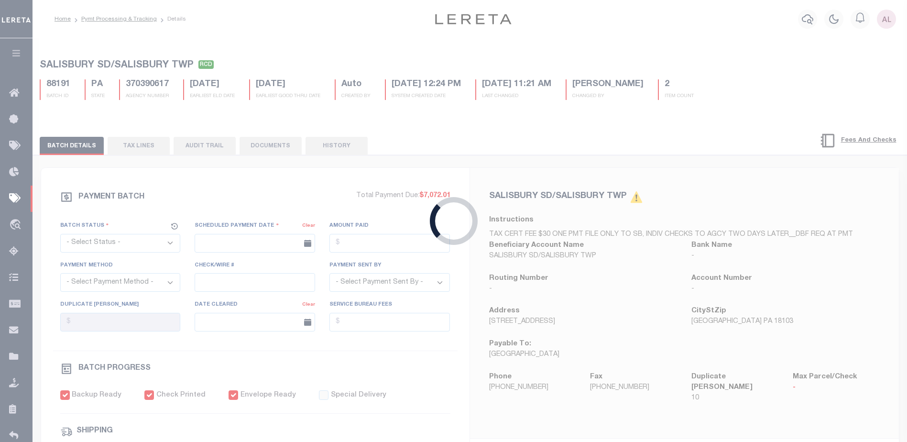
select select "FDX"
type input "[DATE]"
type input "883608429094"
type input "T.TRASCA"
type input "[DATE]"
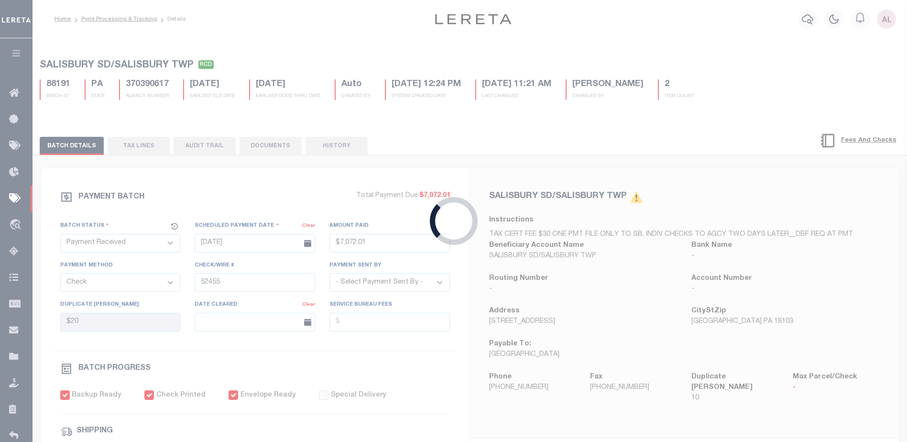
type input "1"
radio input "true"
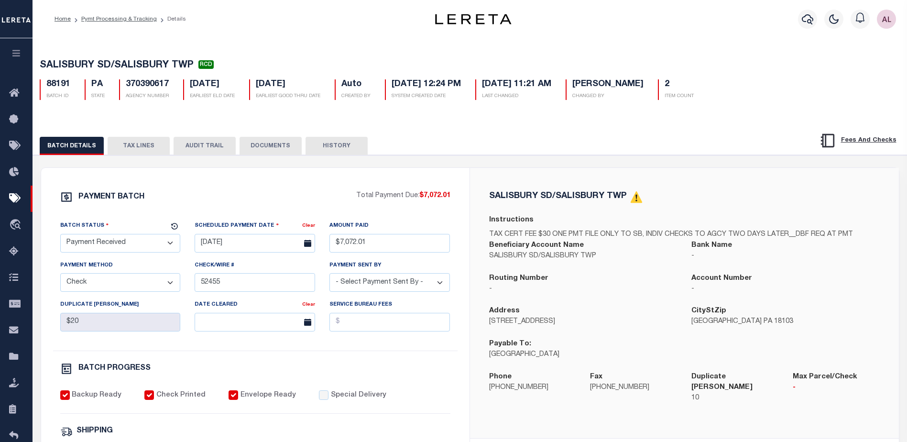
click at [144, 147] on button "TAX LINES" at bounding box center [139, 146] width 62 height 18
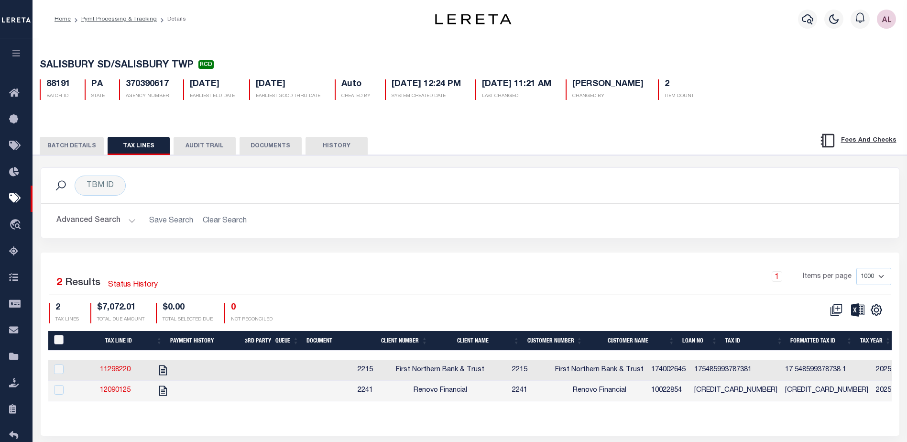
click at [61, 339] on input "PayeePaymentBatchId" at bounding box center [59, 340] width 10 height 10
checkbox input "true"
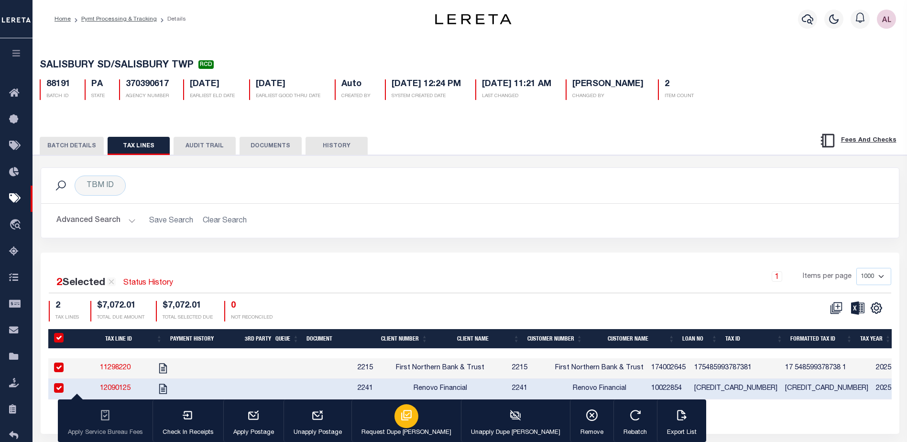
click at [400, 415] on icon "button" at bounding box center [406, 415] width 12 height 12
type input "[DATE]"
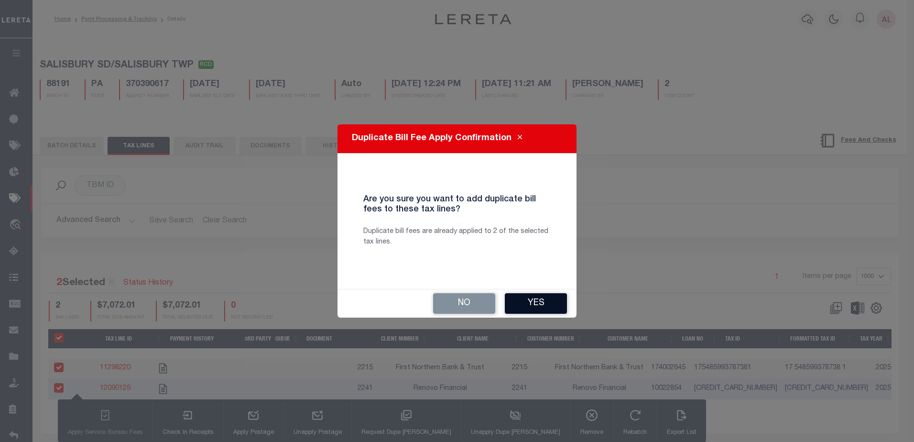
click at [540, 306] on button "Yes" at bounding box center [536, 303] width 62 height 21
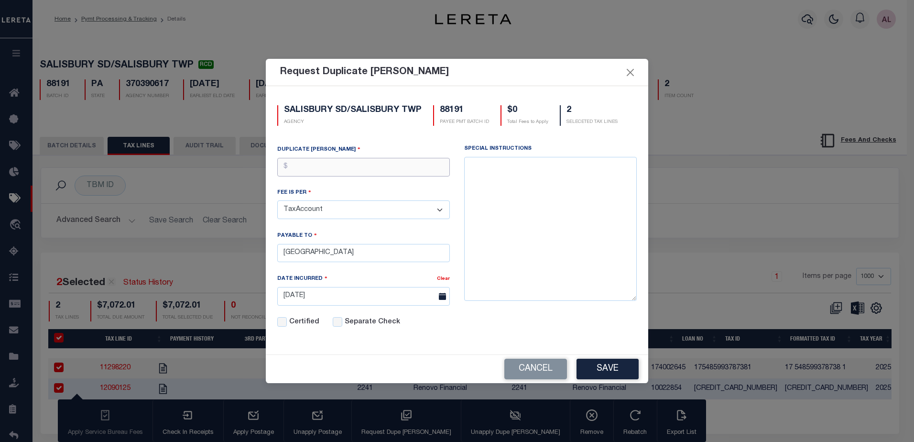
click at [304, 165] on input "text" at bounding box center [363, 167] width 173 height 19
type input "$10.00"
drag, startPoint x: 385, startPoint y: 253, endPoint x: 246, endPoint y: 243, distance: 139.0
click at [246, 243] on div "Request Duplicate [PERSON_NAME] SALISBURY SD/SALISBURY TWP AGENCY 88191 PAYEE P…" at bounding box center [457, 221] width 914 height 442
type input "[PERSON_NAME] [PERSON_NAME]"
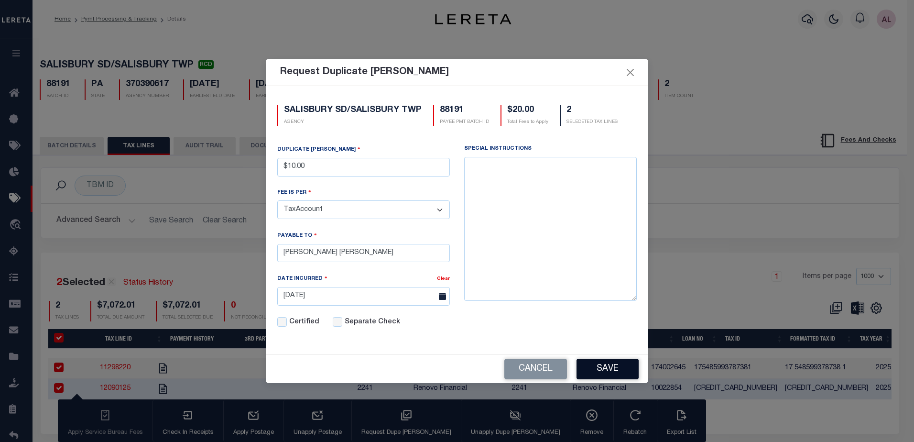
click at [607, 366] on button "Save" at bounding box center [607, 368] width 62 height 21
